Goal: Task Accomplishment & Management: Use online tool/utility

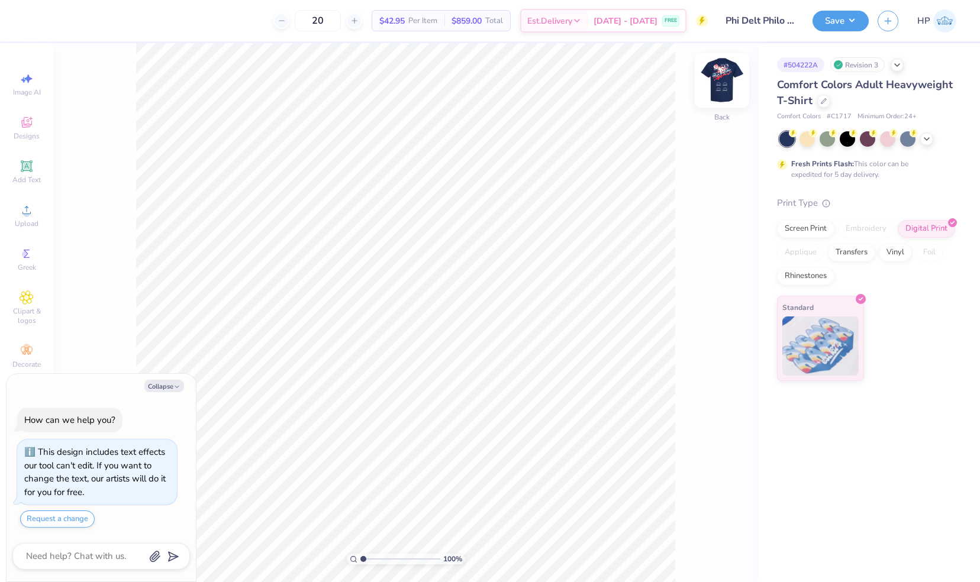
click at [724, 82] on img at bounding box center [721, 80] width 47 height 47
click at [170, 387] on button "Collapse" at bounding box center [164, 386] width 40 height 12
type textarea "x"
